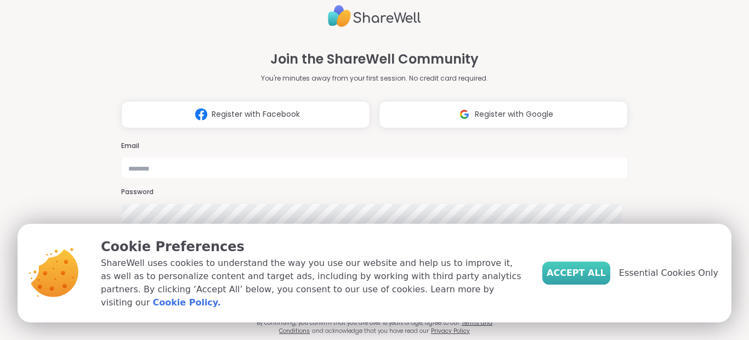
click at [587, 280] on span "Accept All" at bounding box center [575, 272] width 59 height 13
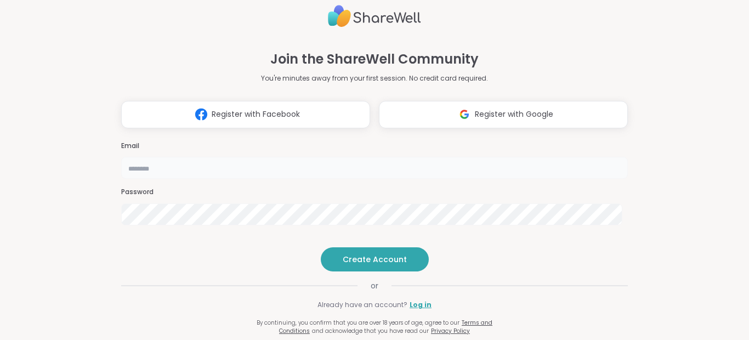
click at [357, 157] on input "email" at bounding box center [374, 168] width 506 height 22
type input "**********"
